Goal: Transaction & Acquisition: Purchase product/service

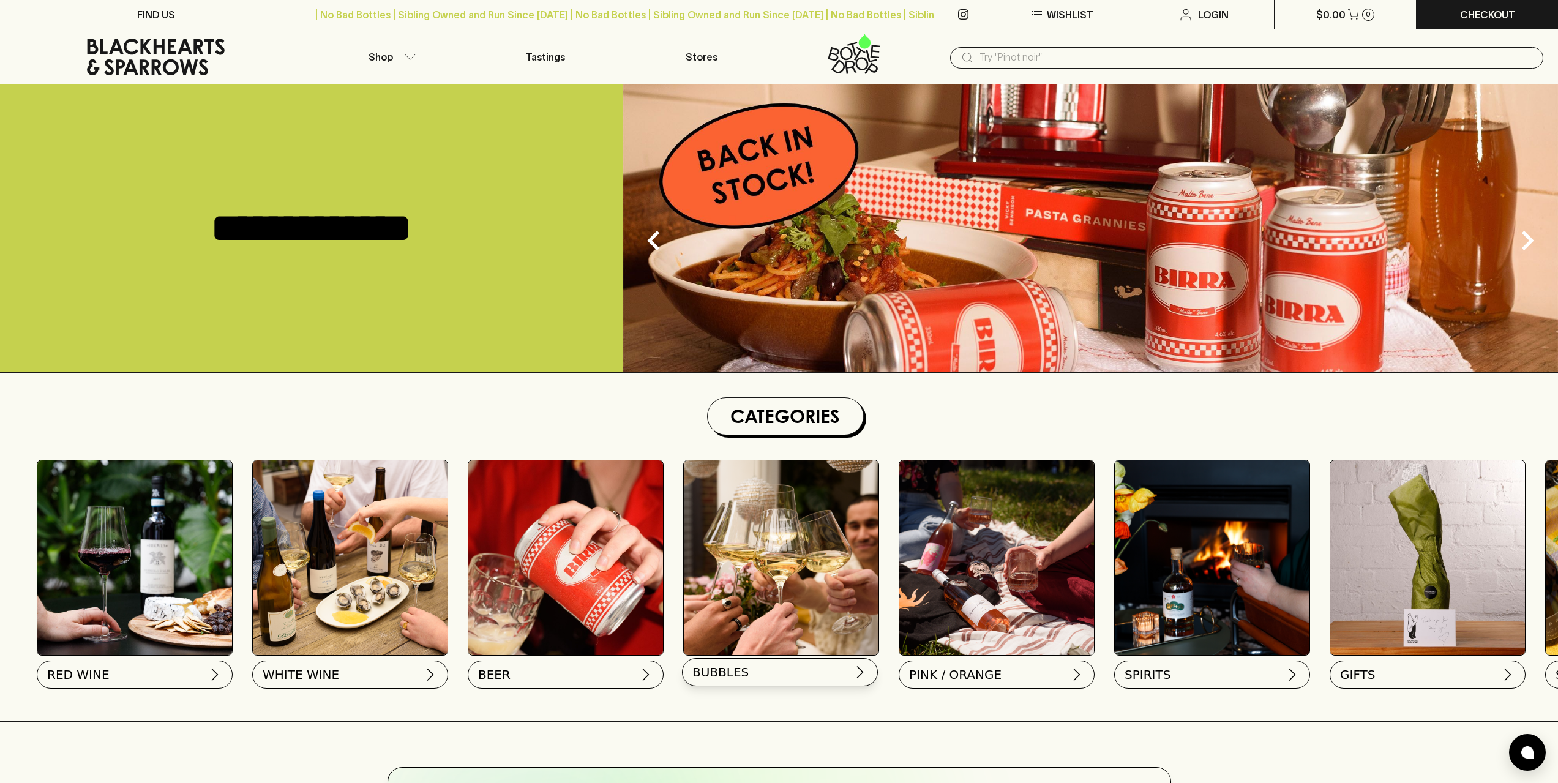
click at [771, 673] on button "BUBBLES" at bounding box center [780, 672] width 196 height 28
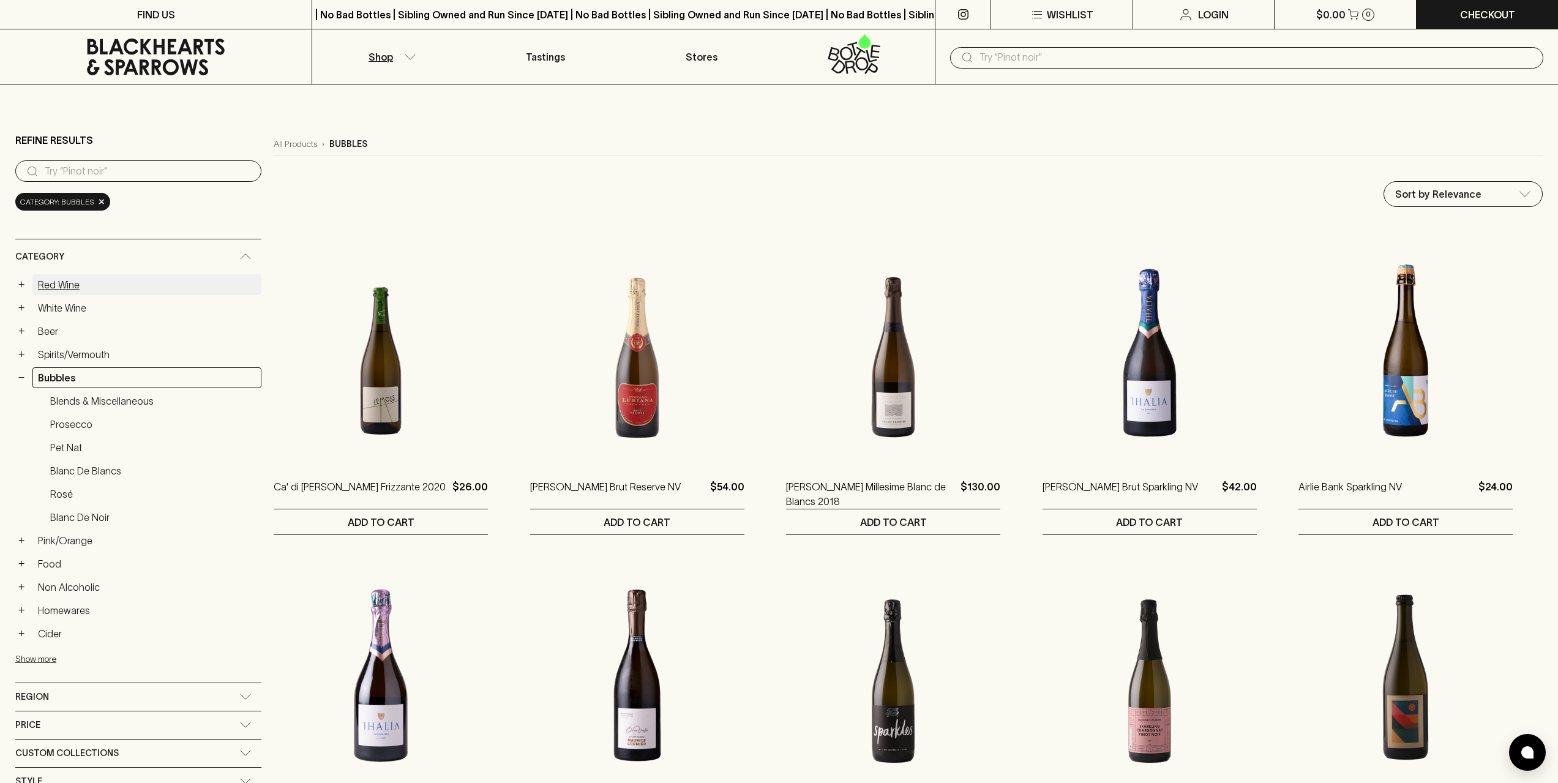
click at [55, 286] on link "Red Wine" at bounding box center [146, 284] width 229 height 21
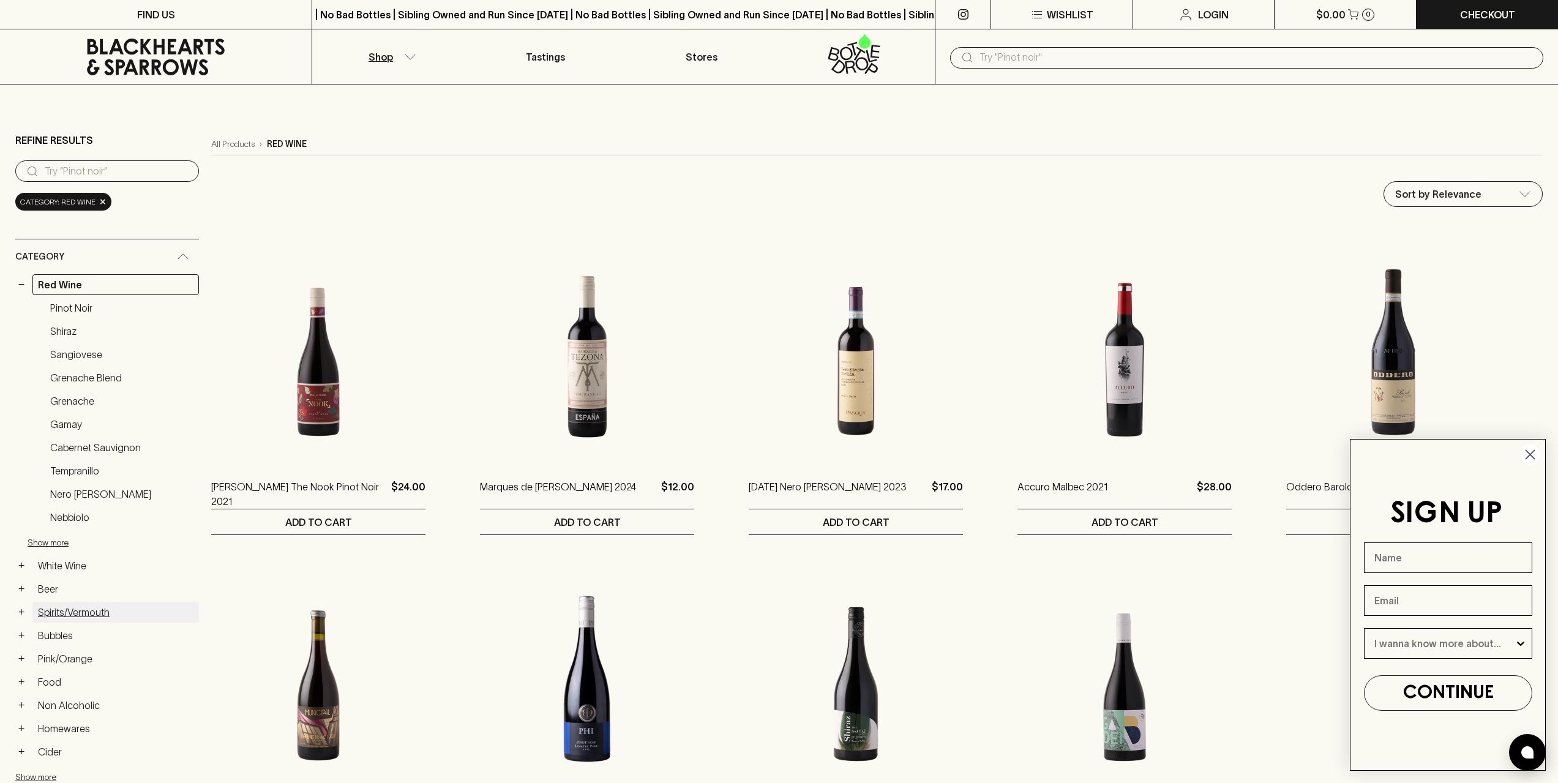
click at [72, 615] on link "Spirits/Vermouth" at bounding box center [115, 612] width 167 height 21
